Goal: Find specific page/section: Find specific page/section

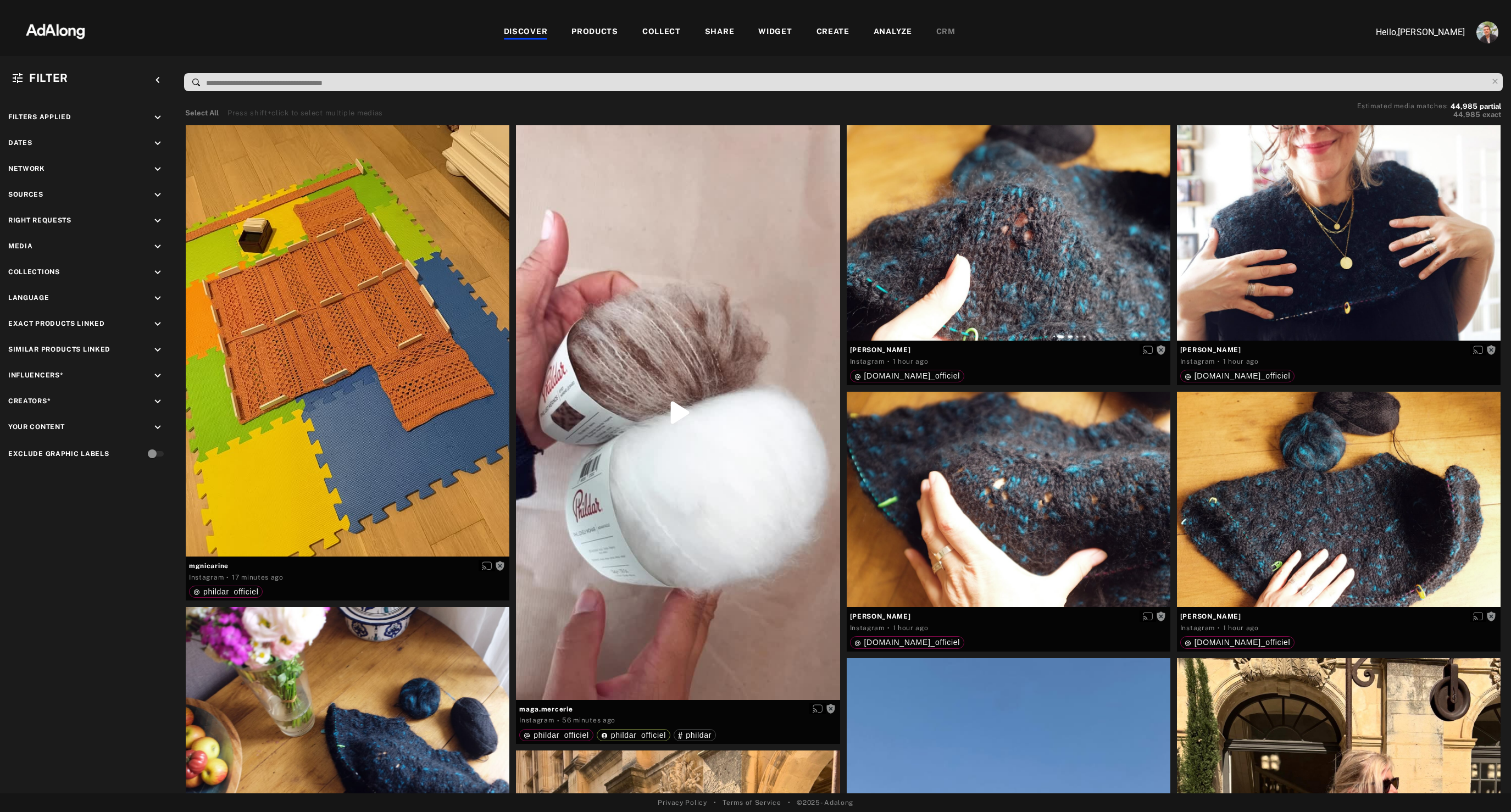
click at [763, 36] on div "WIDGET" at bounding box center [775, 33] width 33 height 13
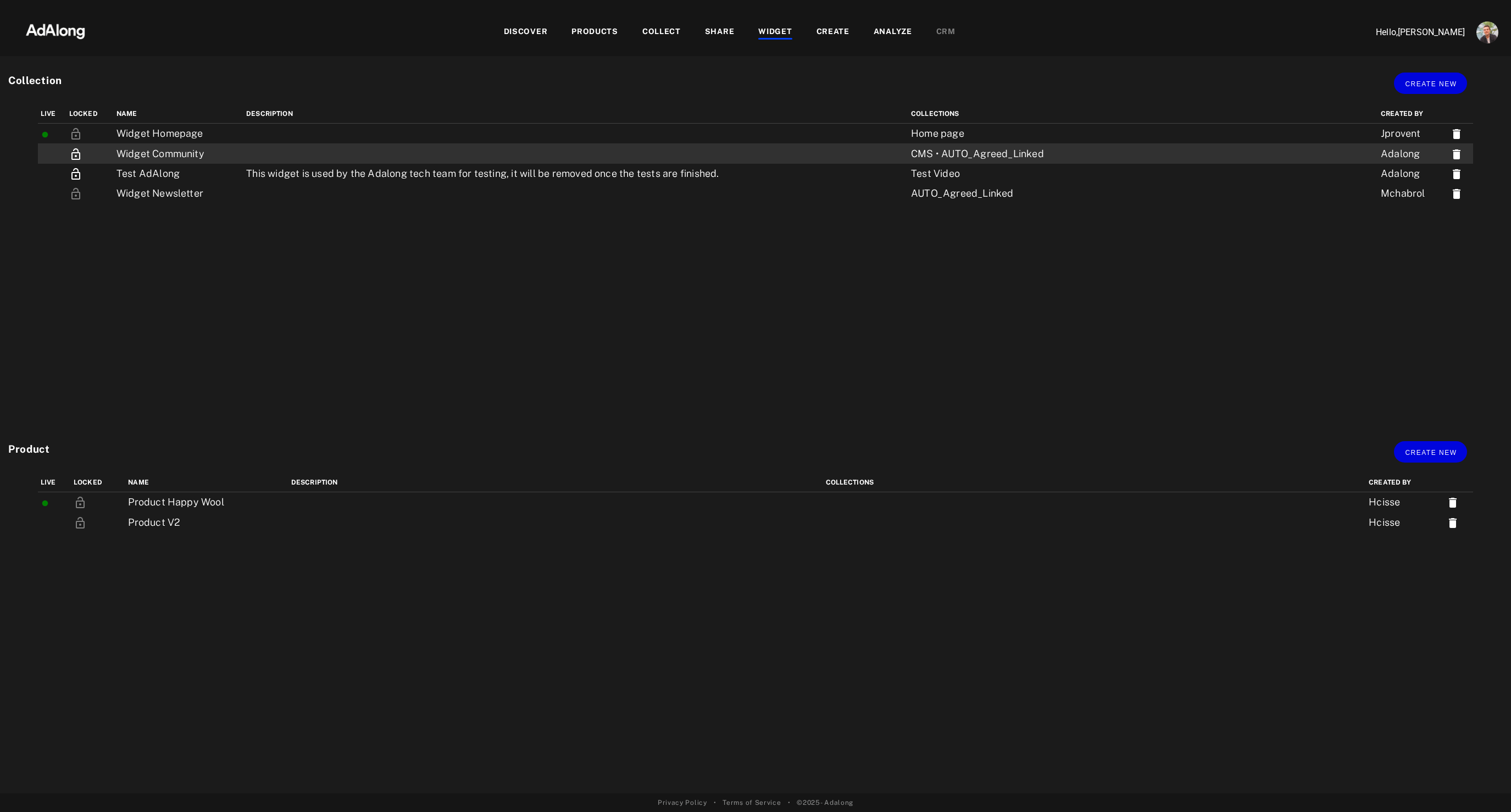
click at [184, 156] on td "Widget Community" at bounding box center [178, 153] width 129 height 20
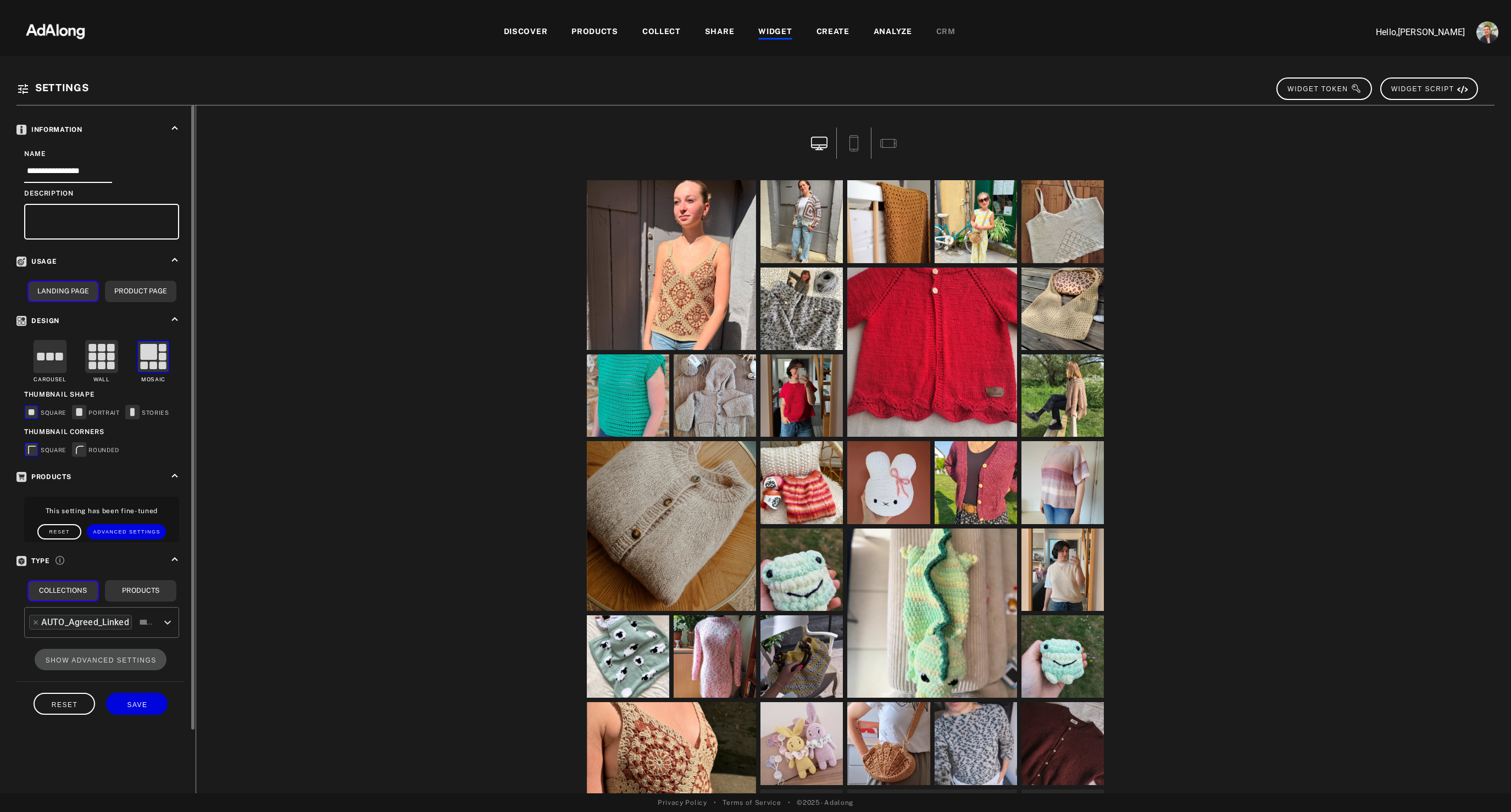
click at [179, 559] on icon "keyboard_arrow_up" at bounding box center [175, 559] width 12 height 12
click at [179, 559] on icon "keyboard_arrow_down" at bounding box center [175, 559] width 12 height 12
click at [78, 452] on rect at bounding box center [80, 449] width 13 height 13
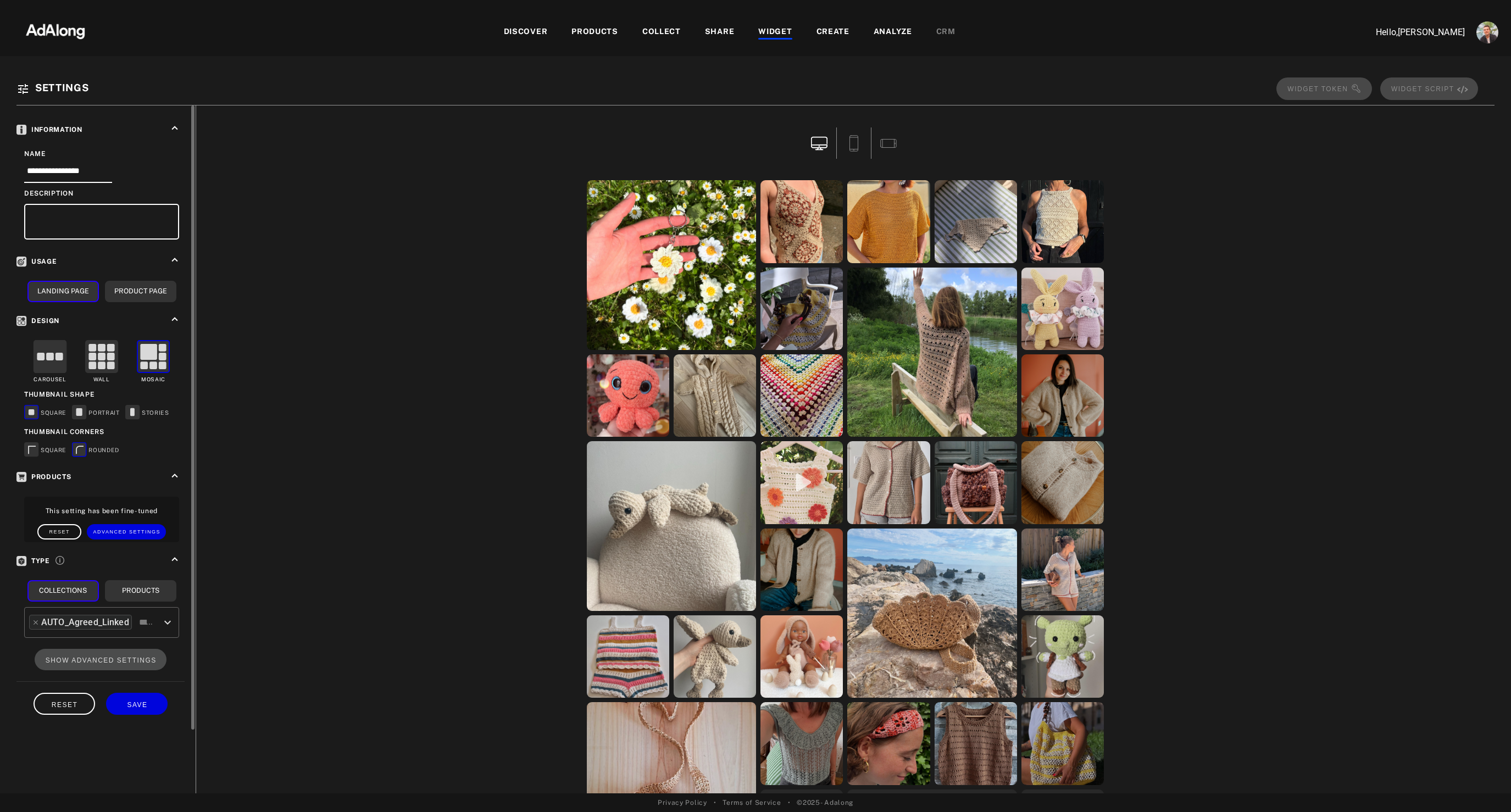
click at [79, 417] on rect at bounding box center [80, 411] width 13 height 13
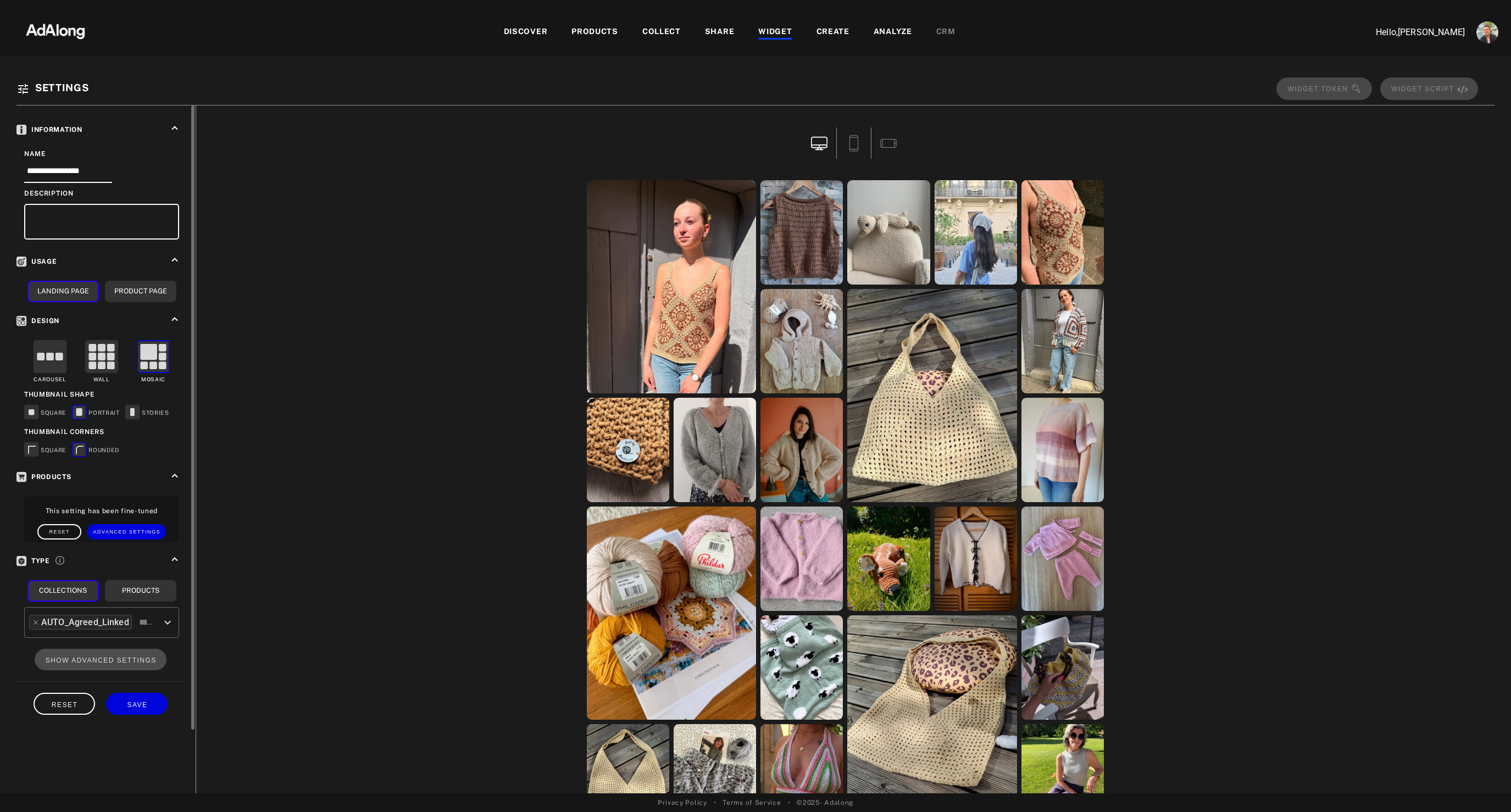
click at [130, 410] on icon at bounding box center [132, 411] width 4 height 8
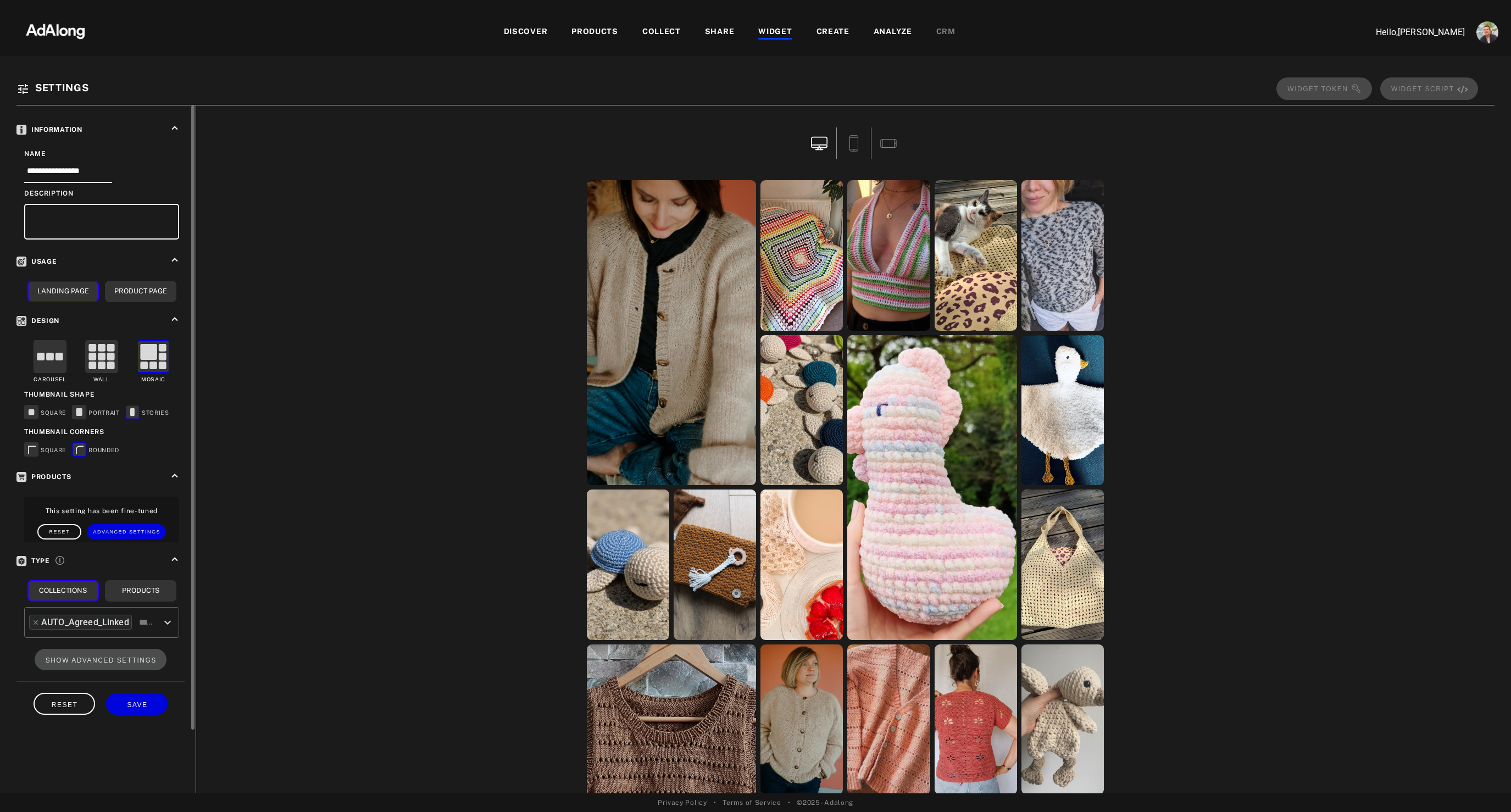
click at [80, 411] on rect at bounding box center [80, 412] width 6 height 7
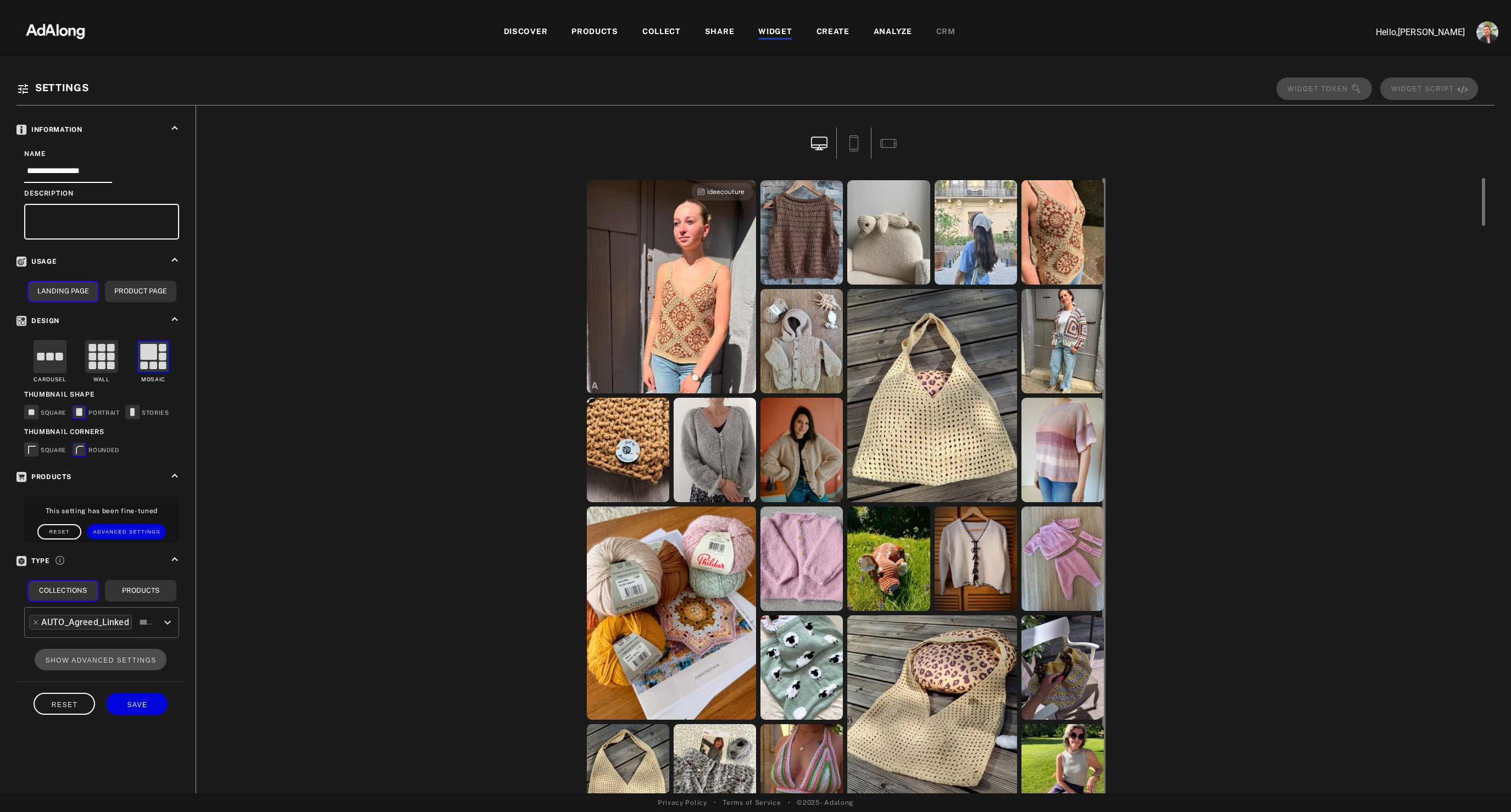
click at [657, 317] on div "ideecouture" at bounding box center [671, 286] width 170 height 213
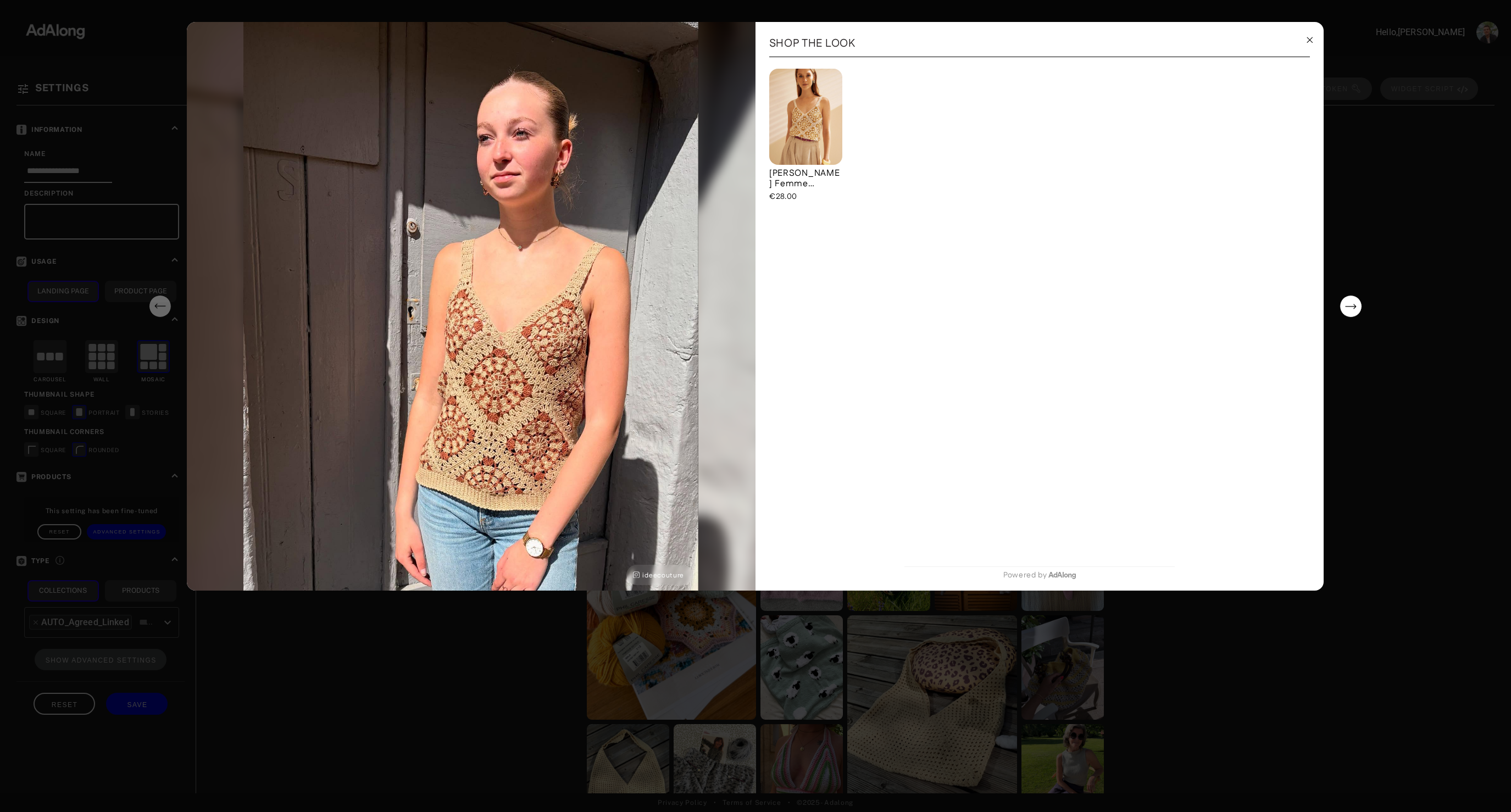
click at [482, 714] on div "ideecouture SHOP THE LOOK [PERSON_NAME] Femme Herveline BLANC €28.00 Powered by" at bounding box center [756, 406] width 1511 height 812
